Goal: Navigation & Orientation: Go to known website

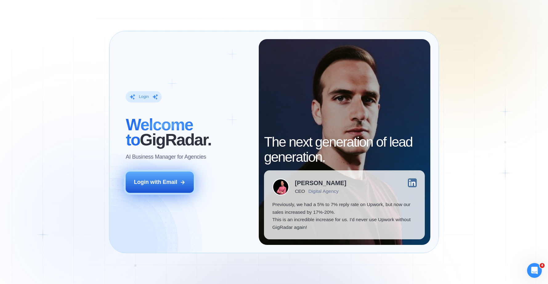
click at [177, 180] on div "Login with Email" at bounding box center [155, 181] width 43 height 7
